Goal: Task Accomplishment & Management: Manage account settings

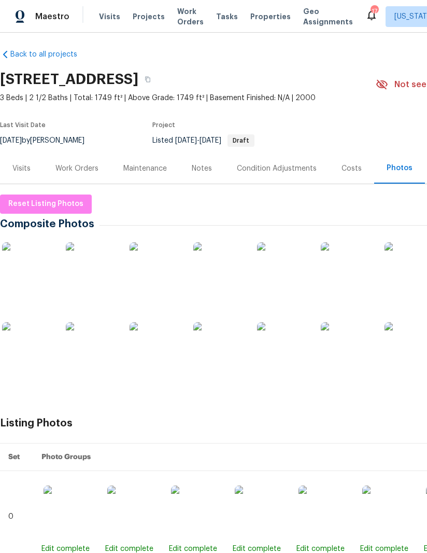
scroll to position [4, 0]
click at [73, 163] on div "Work Orders" at bounding box center [76, 168] width 43 height 10
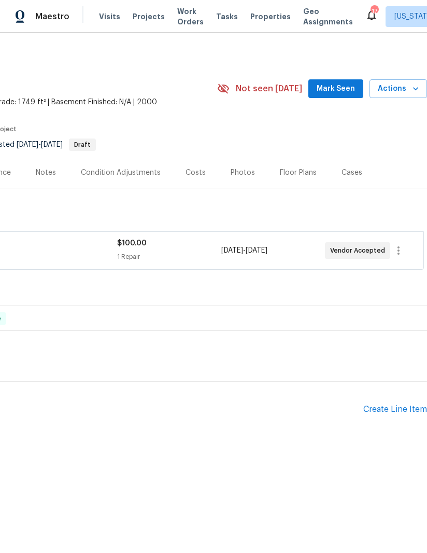
scroll to position [0, 159]
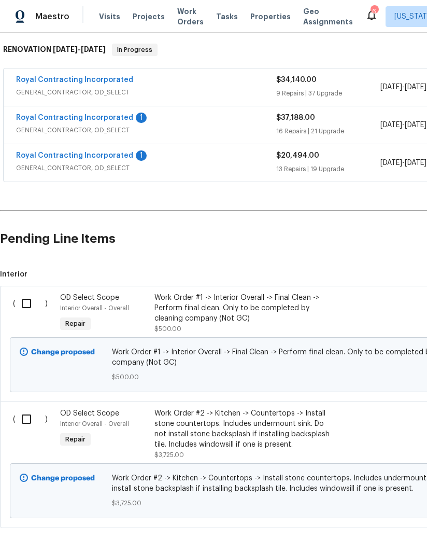
scroll to position [173, 0]
click at [119, 152] on link "Royal Contracting Incorporated" at bounding box center [74, 155] width 117 height 7
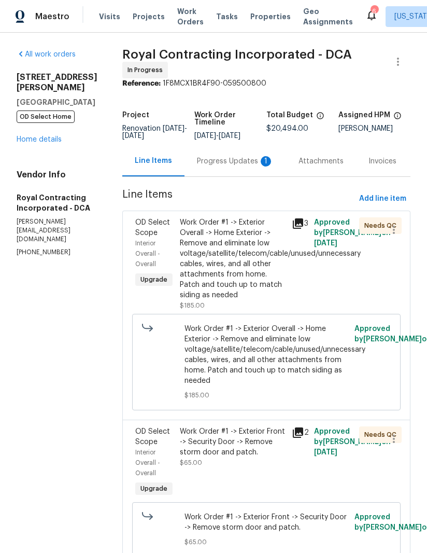
click at [304, 224] on icon at bounding box center [298, 223] width 12 height 12
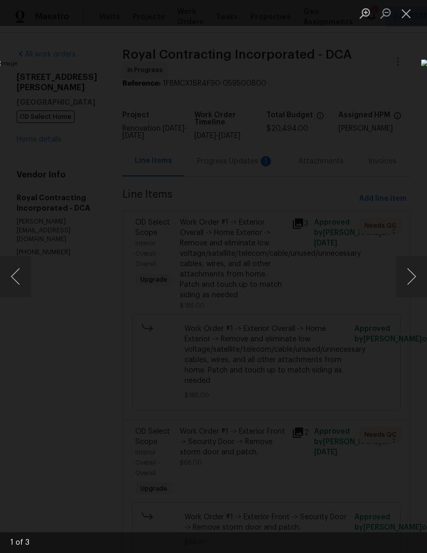
click at [409, 281] on button "Next image" at bounding box center [411, 276] width 31 height 41
click at [409, 283] on button "Next image" at bounding box center [411, 276] width 31 height 41
click at [408, 283] on button "Next image" at bounding box center [411, 276] width 31 height 41
click at [406, 284] on button "Next image" at bounding box center [411, 276] width 31 height 41
click at [403, 18] on button "Close lightbox" at bounding box center [406, 13] width 21 height 18
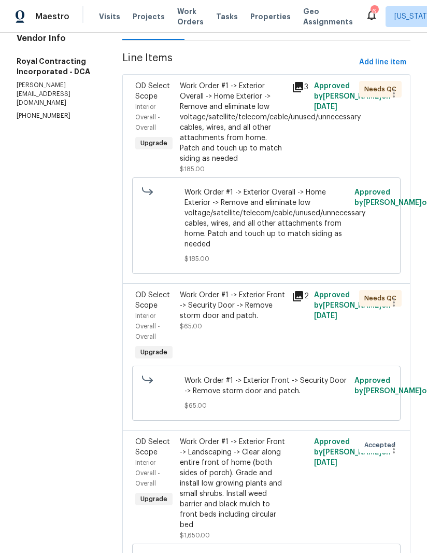
scroll to position [135, 0]
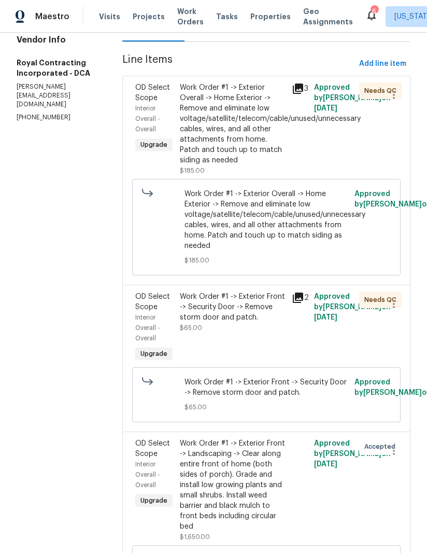
click at [233, 323] on div "Work Order #1 -> Exterior Front -> Security Door -> Remove storm door and patch." at bounding box center [233, 306] width 106 height 31
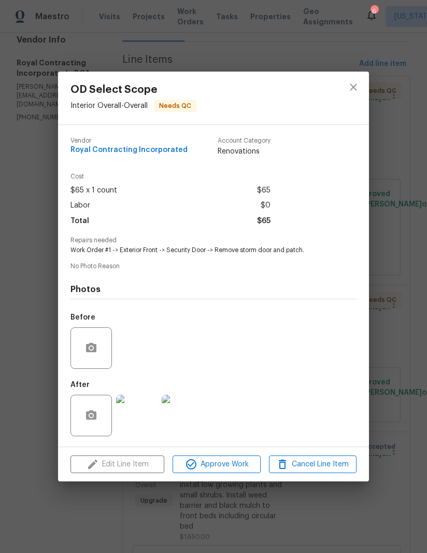
click at [143, 414] on img at bounding box center [136, 415] width 41 height 41
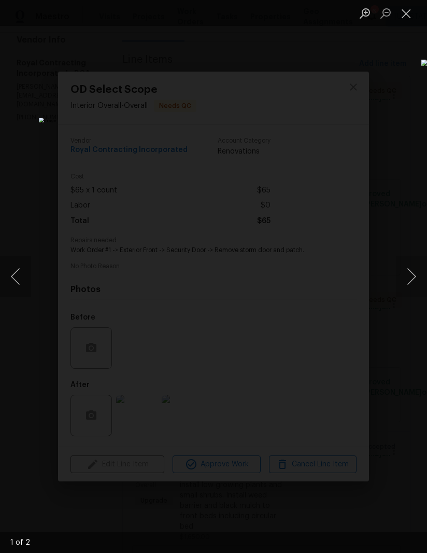
click at [406, 270] on button "Next image" at bounding box center [411, 276] width 31 height 41
click at [407, 13] on button "Close lightbox" at bounding box center [406, 13] width 21 height 18
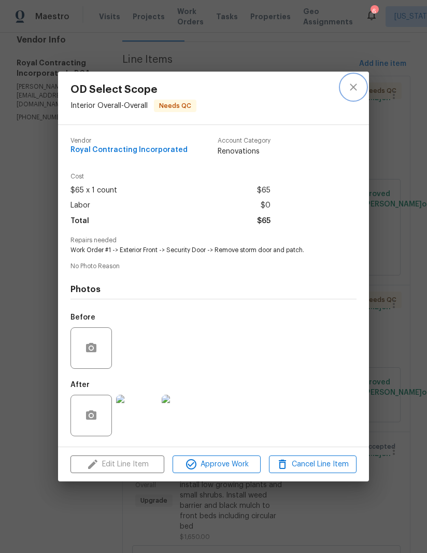
click at [353, 85] on icon "close" at bounding box center [353, 87] width 12 height 12
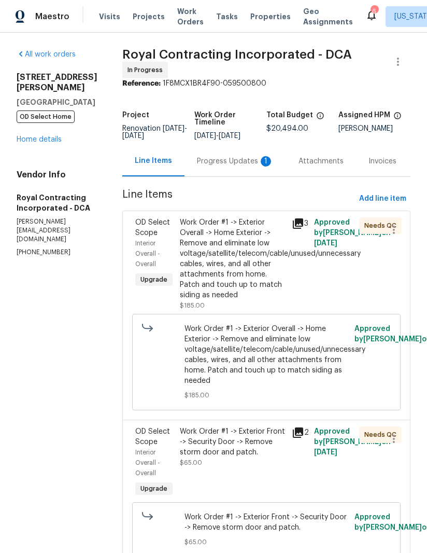
scroll to position [0, 0]
click at [225, 166] on div "Progress Updates 1" at bounding box center [235, 161] width 77 height 10
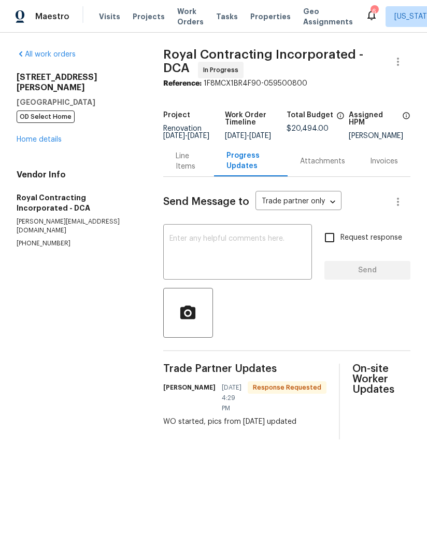
click at [48, 136] on link "Home details" at bounding box center [39, 139] width 45 height 7
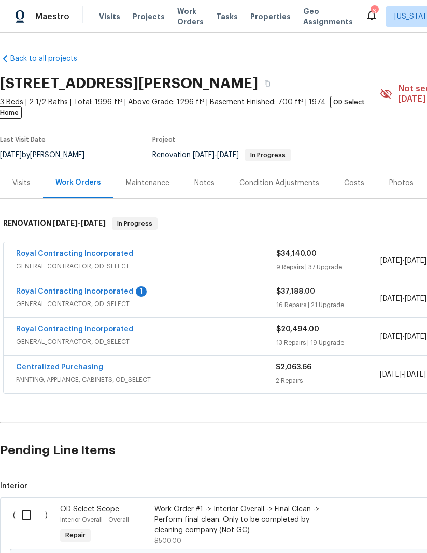
click at [110, 288] on link "Royal Contracting Incorporated" at bounding box center [74, 291] width 117 height 7
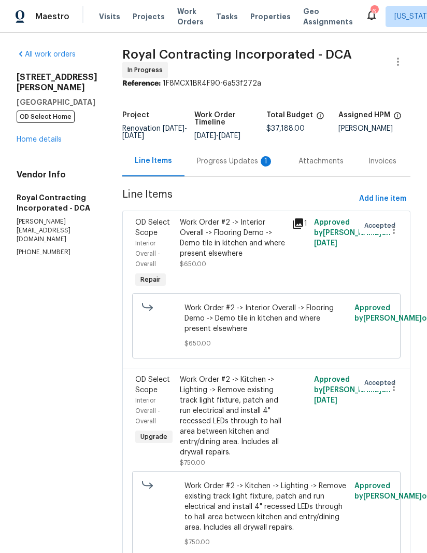
click at [229, 166] on div "Progress Updates 1" at bounding box center [235, 161] width 77 height 10
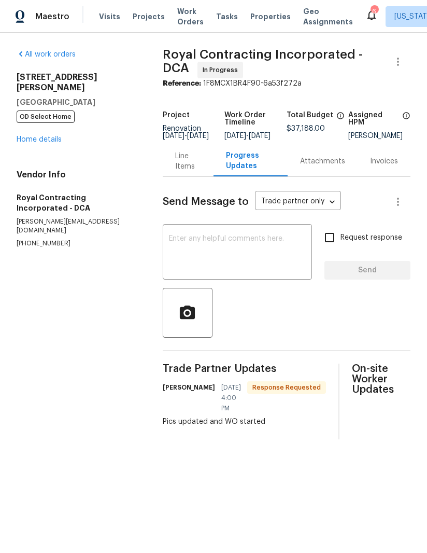
click at [180, 172] on div "Line Items" at bounding box center [188, 161] width 26 height 21
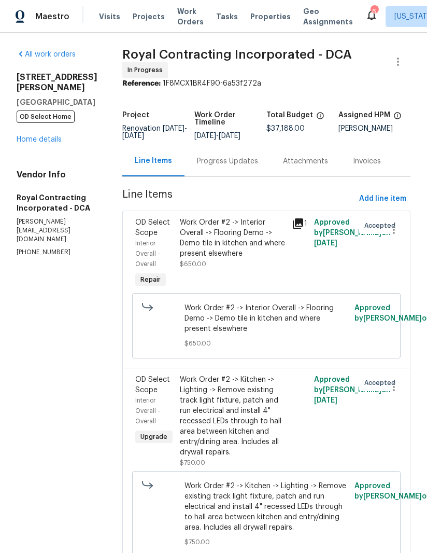
click at [50, 136] on link "Home details" at bounding box center [39, 139] width 45 height 7
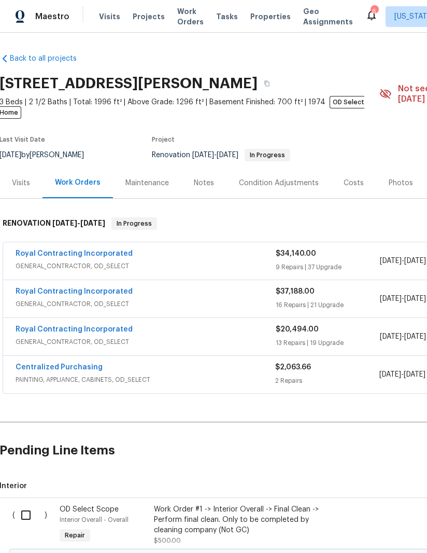
scroll to position [0, 1]
click at [86, 364] on link "Centralized Purchasing" at bounding box center [59, 367] width 87 height 7
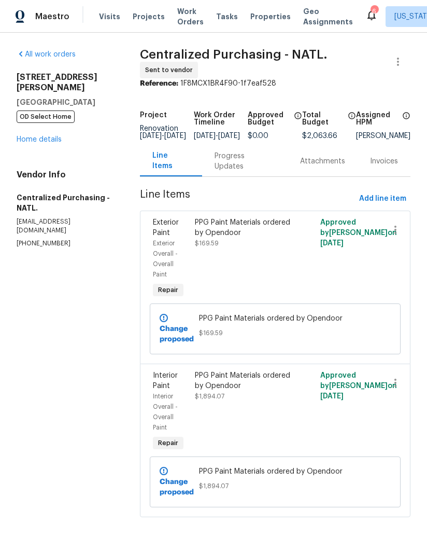
click at [54, 136] on link "Home details" at bounding box center [39, 139] width 45 height 7
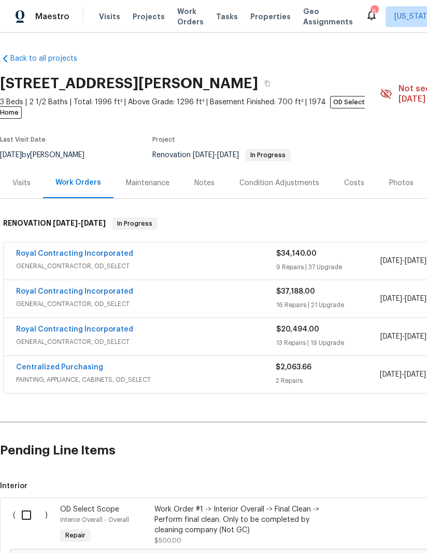
click at [202, 178] on div "Notes" at bounding box center [204, 183] width 20 height 10
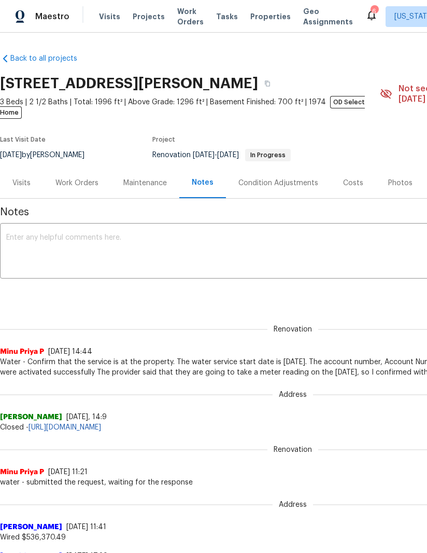
click at [325, 242] on textarea at bounding box center [293, 252] width 574 height 36
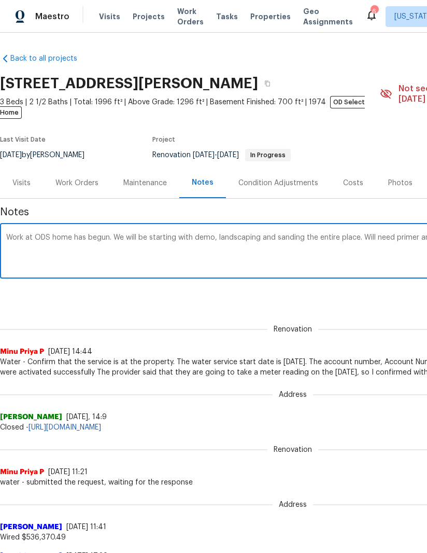
scroll to position [0, 159]
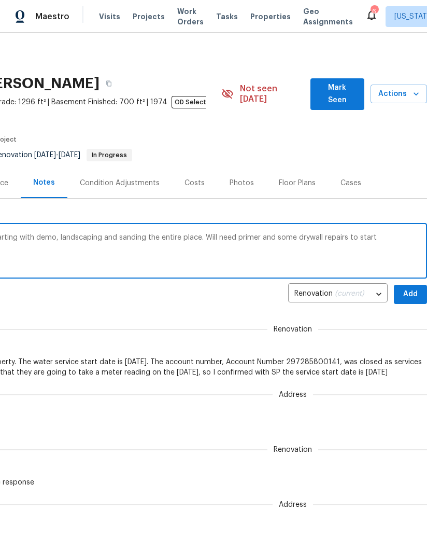
type textarea "Work at ODS home has begun. We will be starting with demo, landscaping and sand…"
click at [414, 288] on span "Add" at bounding box center [410, 294] width 17 height 13
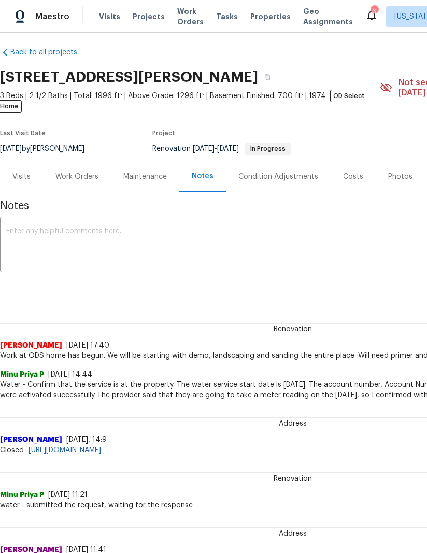
scroll to position [6, 0]
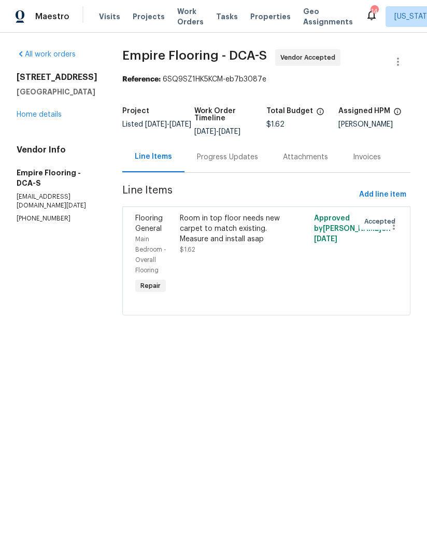
click at [233, 241] on div "Room in top floor needs new carpet to match existing. Measure and install asap" at bounding box center [233, 228] width 106 height 31
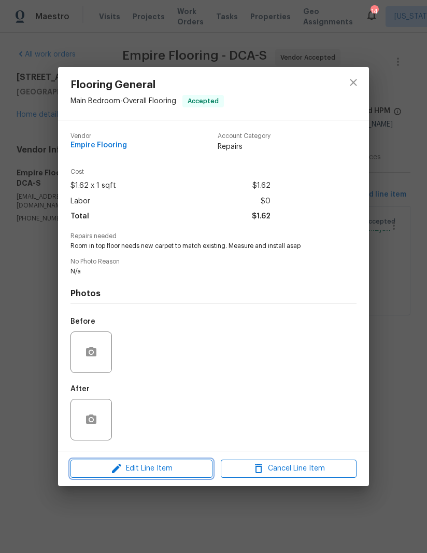
click at [159, 467] on span "Edit Line Item" at bounding box center [142, 468] width 136 height 13
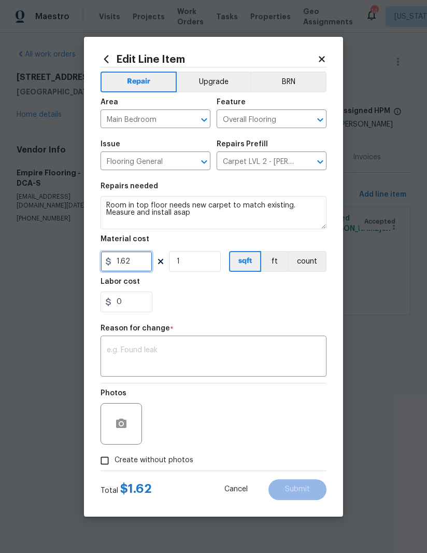
click at [137, 260] on input "1.62" at bounding box center [127, 261] width 52 height 21
type input "538.65"
click at [262, 291] on div "Labor cost" at bounding box center [214, 284] width 226 height 13
click at [229, 356] on textarea at bounding box center [214, 357] width 214 height 22
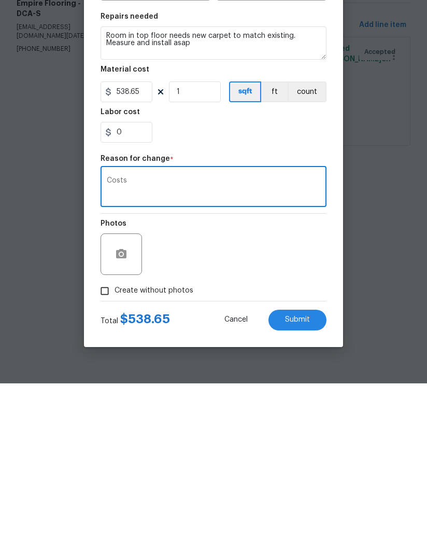
type textarea "Costs"
click at [302, 479] on button "Submit" at bounding box center [298, 489] width 58 height 21
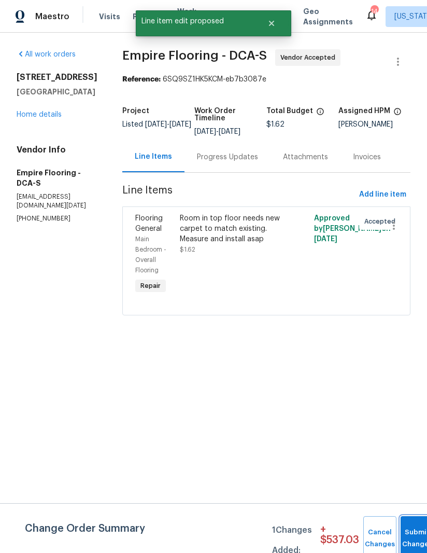
click at [409, 527] on button "Submit Changes" at bounding box center [417, 538] width 33 height 45
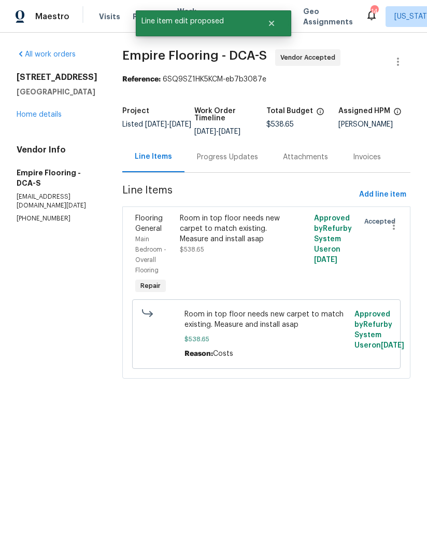
click at [35, 118] on link "Home details" at bounding box center [39, 114] width 45 height 7
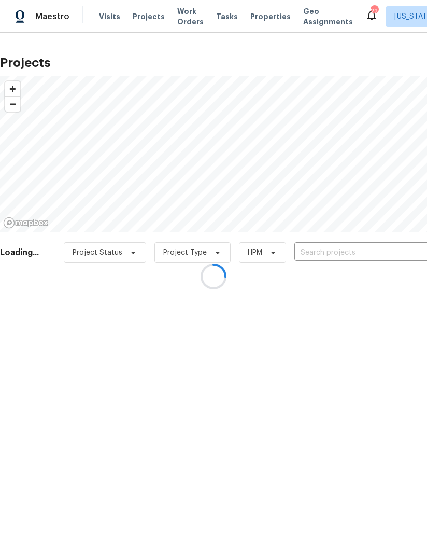
click at [256, 19] on div at bounding box center [213, 276] width 427 height 553
click at [257, 13] on div at bounding box center [213, 276] width 427 height 553
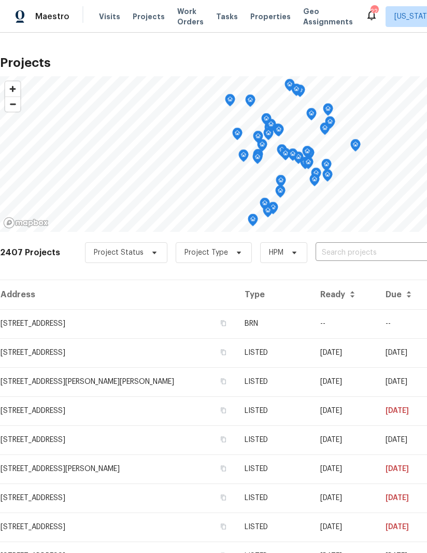
click at [253, 18] on span "Properties" at bounding box center [270, 16] width 40 height 10
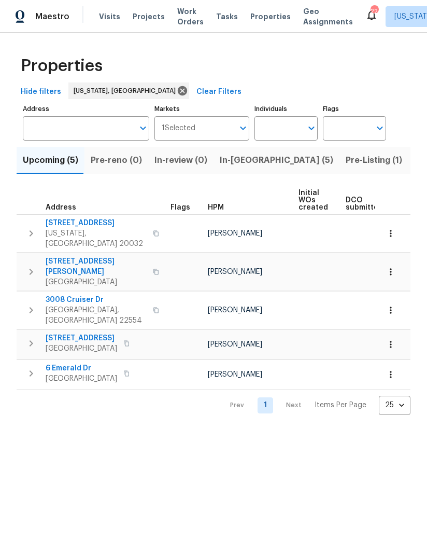
click at [246, 157] on span "In-[GEOGRAPHIC_DATA] (5)" at bounding box center [277, 160] width 114 height 15
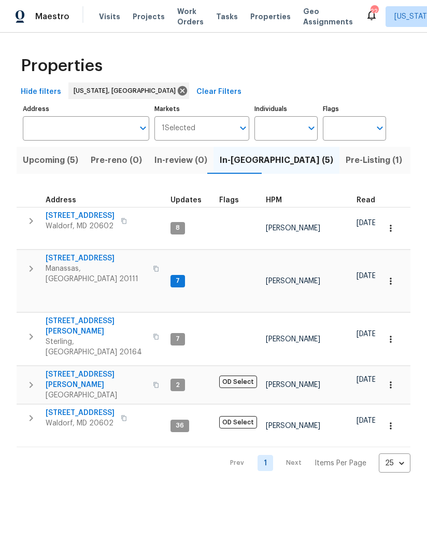
click at [346, 159] on span "Pre-Listing (1)" at bounding box center [374, 160] width 57 height 15
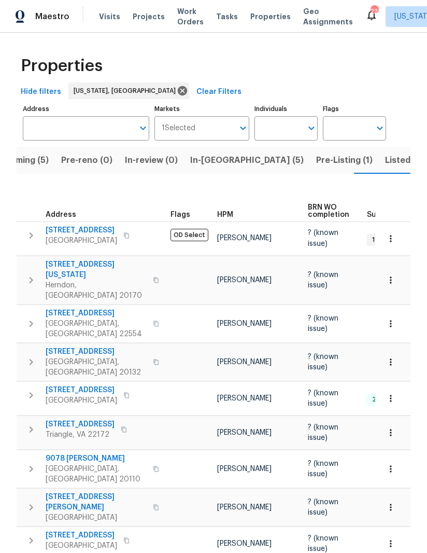
click at [88, 231] on span "[STREET_ADDRESS]" at bounding box center [82, 230] width 72 height 10
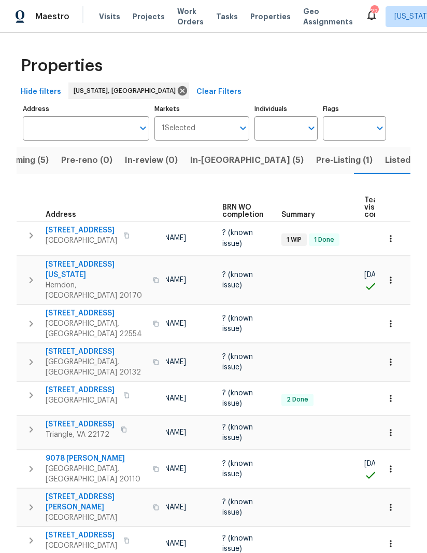
scroll to position [0, 66]
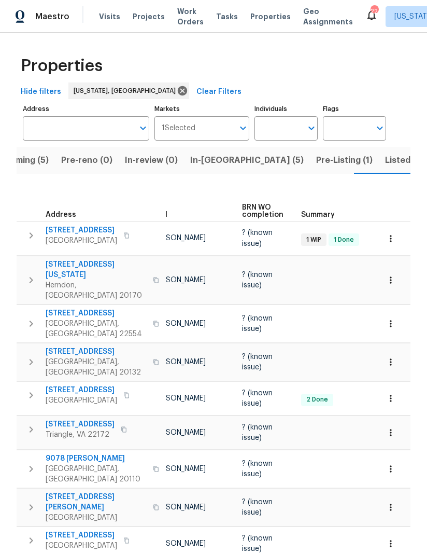
click at [385, 158] on span "Listed (46)" at bounding box center [408, 160] width 46 height 15
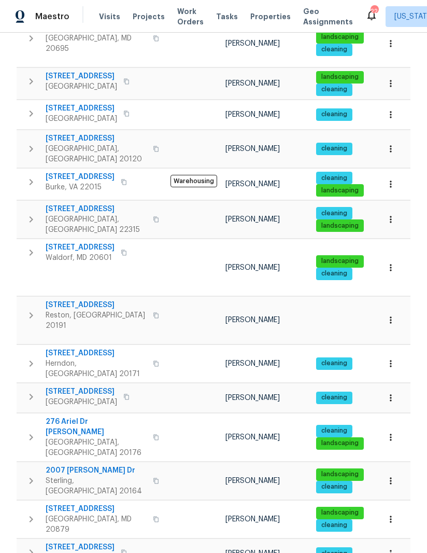
scroll to position [37, 0]
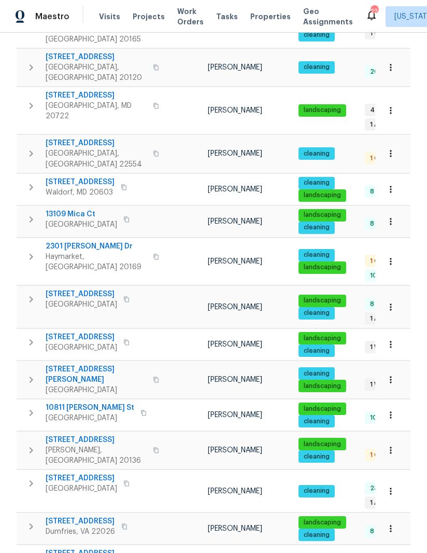
click at [61, 289] on span "1 Pembrooke View Ct" at bounding box center [82, 294] width 72 height 10
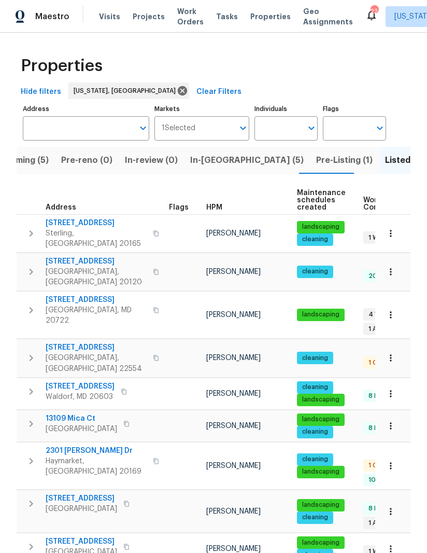
click at [212, 153] on span "In-reno (5)" at bounding box center [247, 160] width 114 height 15
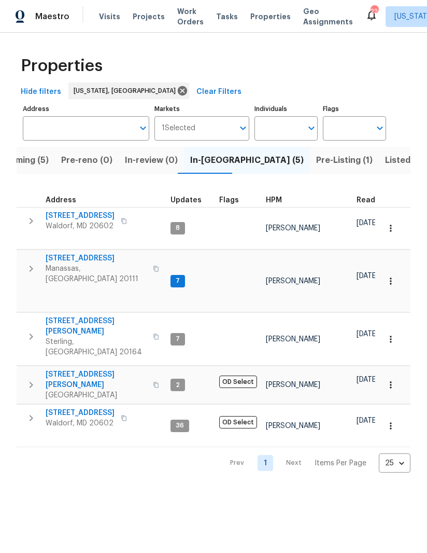
click at [65, 366] on td at bounding box center [425, 366] width 816 height 1
click at [65, 369] on span "10103 Meredith Ave" at bounding box center [96, 379] width 101 height 21
click at [83, 158] on span "Pre-reno (0)" at bounding box center [86, 160] width 51 height 15
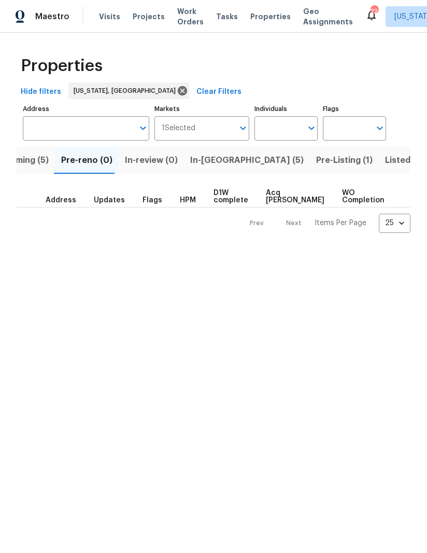
click at [30, 166] on span "Upcoming (5)" at bounding box center [20, 160] width 55 height 15
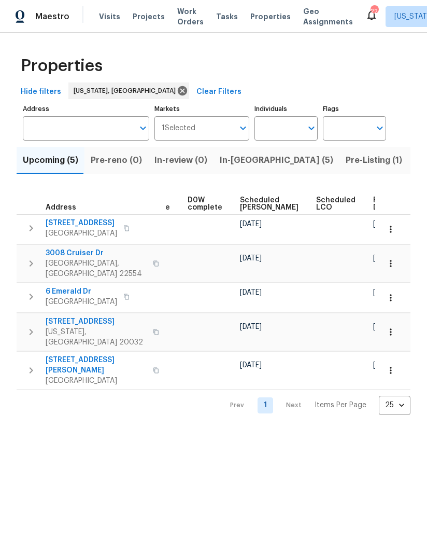
scroll to position [0, 265]
click at [238, 128] on icon "Open" at bounding box center [243, 128] width 12 height 12
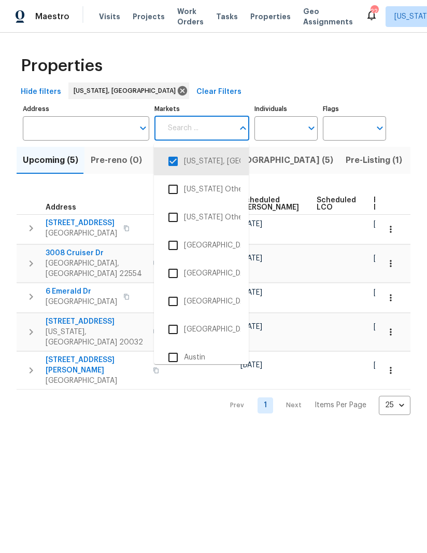
click at [273, 102] on div "Individuals Individuals" at bounding box center [286, 121] width 63 height 39
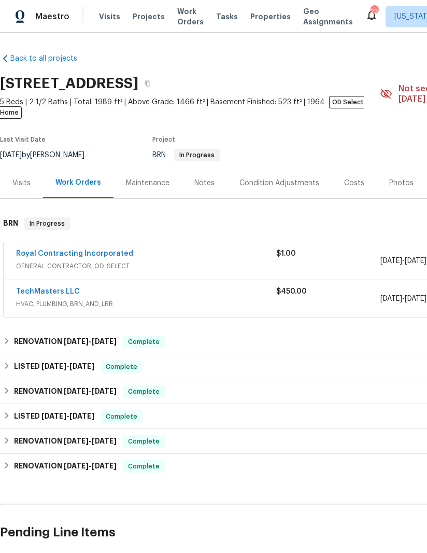
click at [52, 55] on link "Back to all projects" at bounding box center [50, 58] width 100 height 10
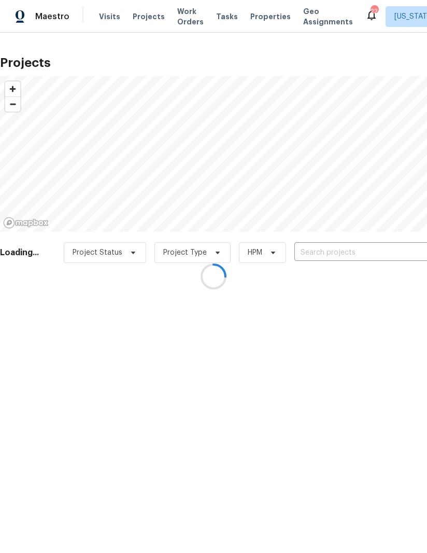
click at [259, 17] on div at bounding box center [213, 276] width 427 height 553
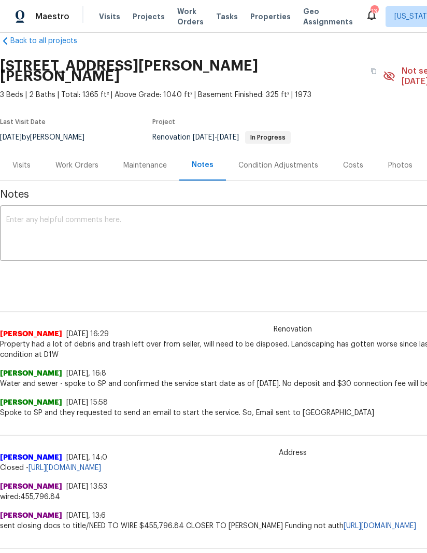
scroll to position [18, 0]
click at [212, 225] on textarea at bounding box center [293, 234] width 574 height 36
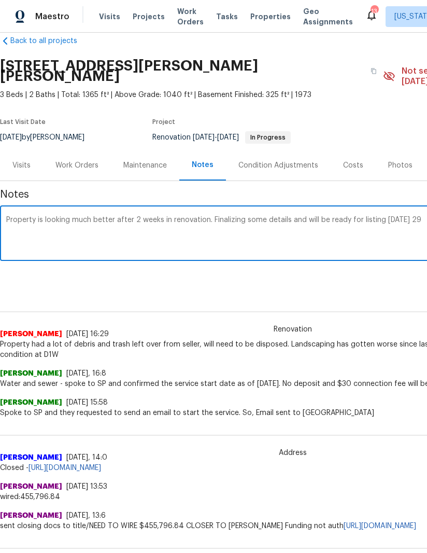
scroll to position [18, 159]
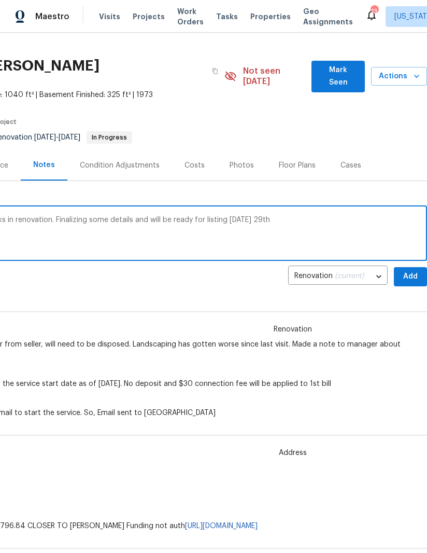
click at [260, 216] on textarea "Property is looking much better after 2 weeks in renovation. Finalizing some de…" at bounding box center [135, 234] width 574 height 36
click at [311, 208] on div "Property is looking much better after 2 weeks in renovation. Finalizing some de…" at bounding box center [134, 234] width 586 height 53
click at [310, 216] on textarea "Property is looking much better after 2 weeks in renovation. Finalizing some de…" at bounding box center [135, 234] width 574 height 36
click at [316, 216] on textarea "Property is looking much better after 2 weeks in renovation. Finalizing some de…" at bounding box center [135, 234] width 574 height 36
click at [260, 216] on textarea "Property is looking much better after 2 weeks in renovation. Finalizing some de…" at bounding box center [135, 234] width 574 height 36
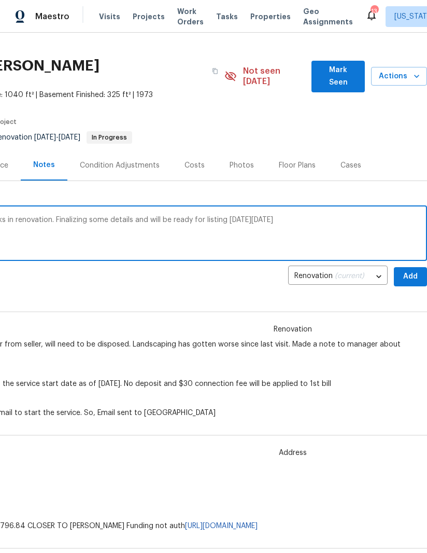
click at [327, 208] on div "Property is looking much better after 2 weeks in renovation. Finalizing some de…" at bounding box center [134, 234] width 586 height 53
click at [323, 216] on textarea "Property is looking much better after 2 weeks in renovation. Finalizing some de…" at bounding box center [135, 234] width 574 height 36
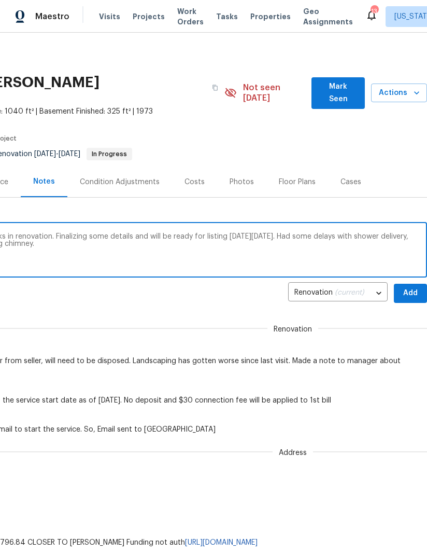
scroll to position [0, 159]
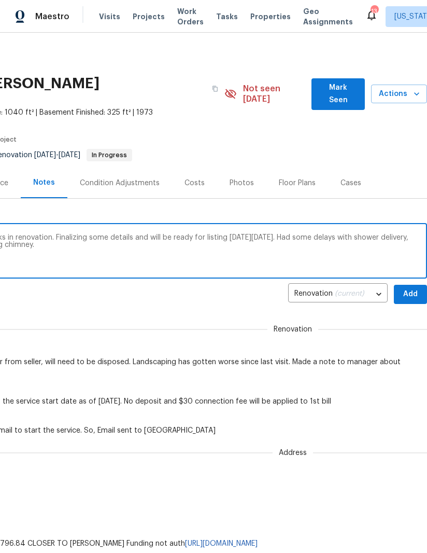
type textarea "Property is looking much better after 2 weeks in renovation. Finalizing some de…"
click at [406, 288] on span "Add" at bounding box center [410, 294] width 17 height 13
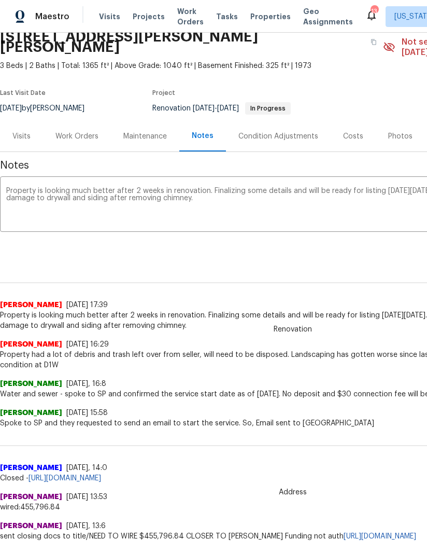
scroll to position [47, 0]
